Goal: Transaction & Acquisition: Purchase product/service

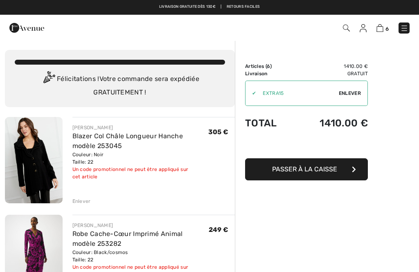
click at [36, 158] on img at bounding box center [34, 160] width 58 height 86
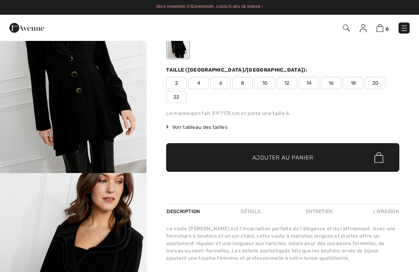
checkbox input "true"
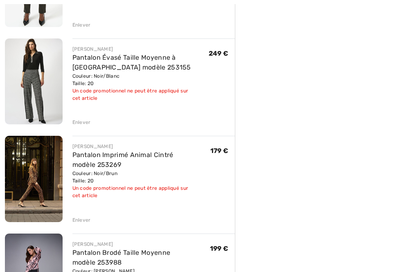
scroll to position [371, 0]
click at [48, 189] on img at bounding box center [34, 179] width 58 height 86
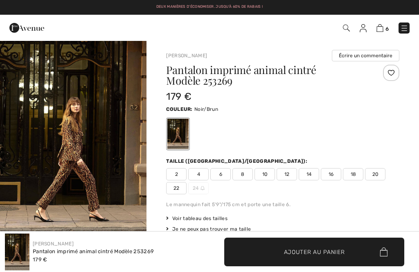
checkbox input "true"
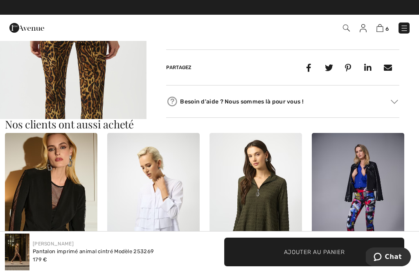
scroll to position [709, 0]
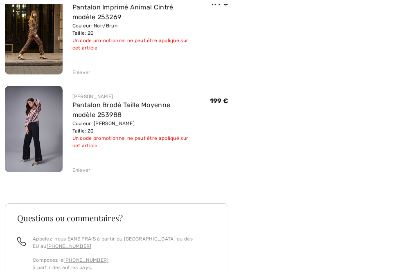
scroll to position [529, 0]
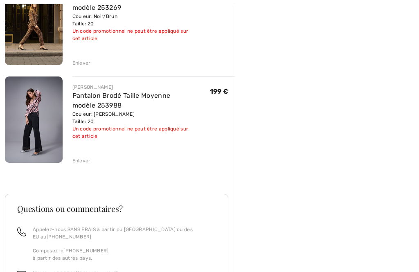
click at [38, 127] on img at bounding box center [34, 120] width 58 height 86
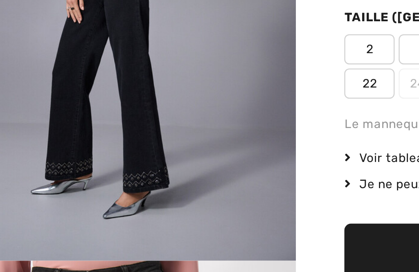
checkbox input "true"
